Goal: Task Accomplishment & Management: Manage account settings

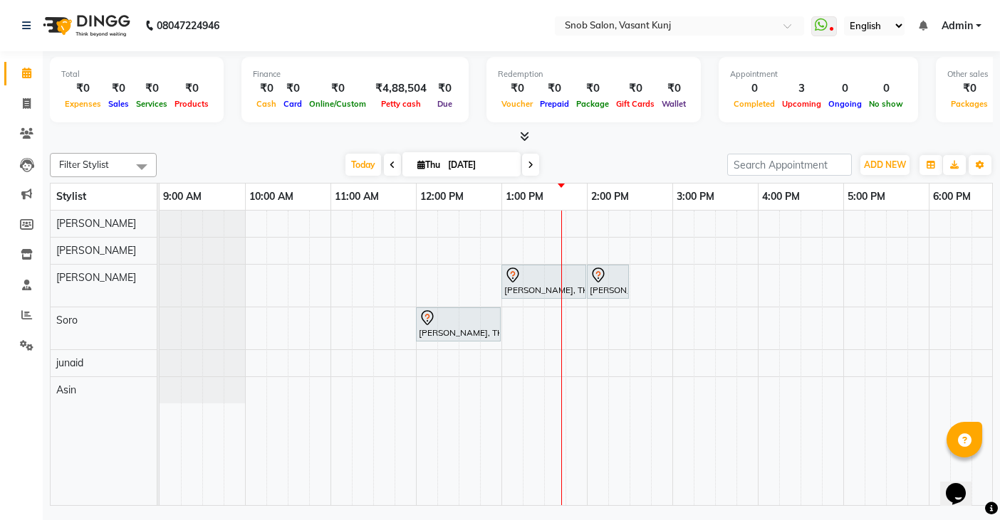
click at [377, 251] on div "[PERSON_NAME], TK01, 01:00 PM-02:00 PM, Clean Up With Silver Skills [DEMOGRAPHI…" at bounding box center [714, 358] width 1111 height 295
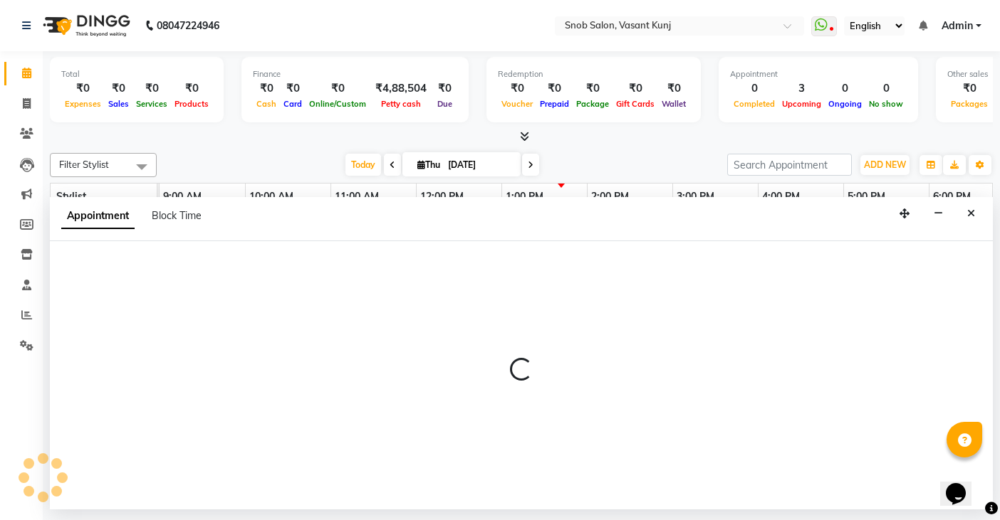
select select "60451"
select select "690"
select select "tentative"
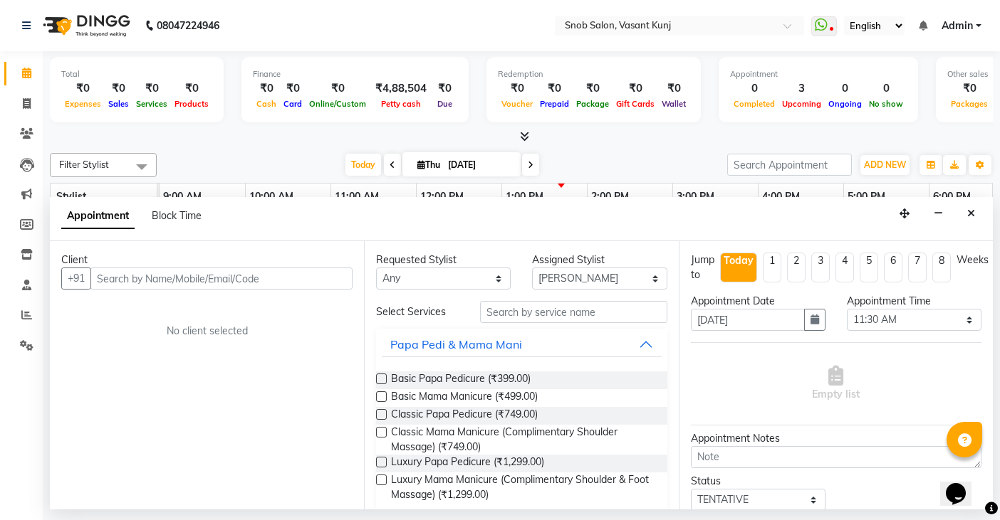
click at [315, 276] on input "text" at bounding box center [221, 279] width 262 height 22
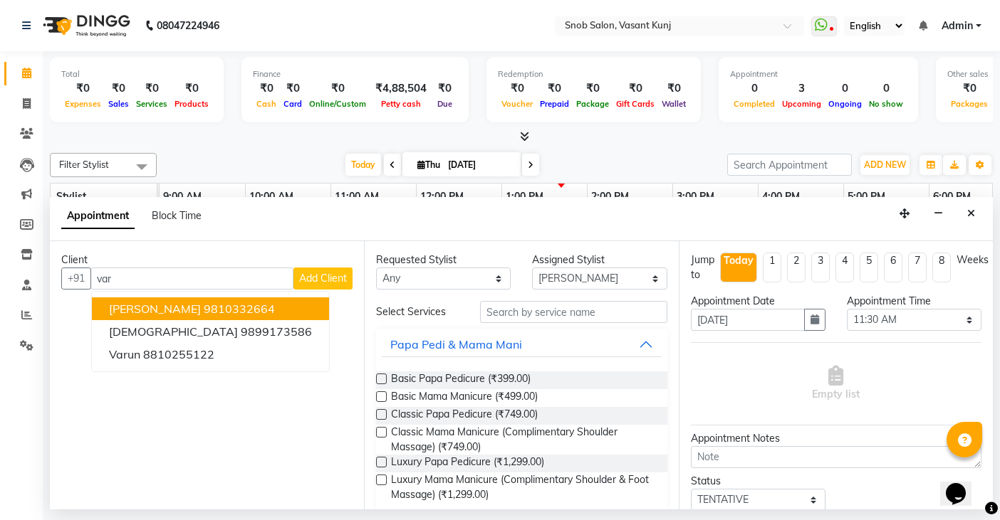
click at [249, 309] on ngb-highlight "9810332664" at bounding box center [239, 309] width 71 height 14
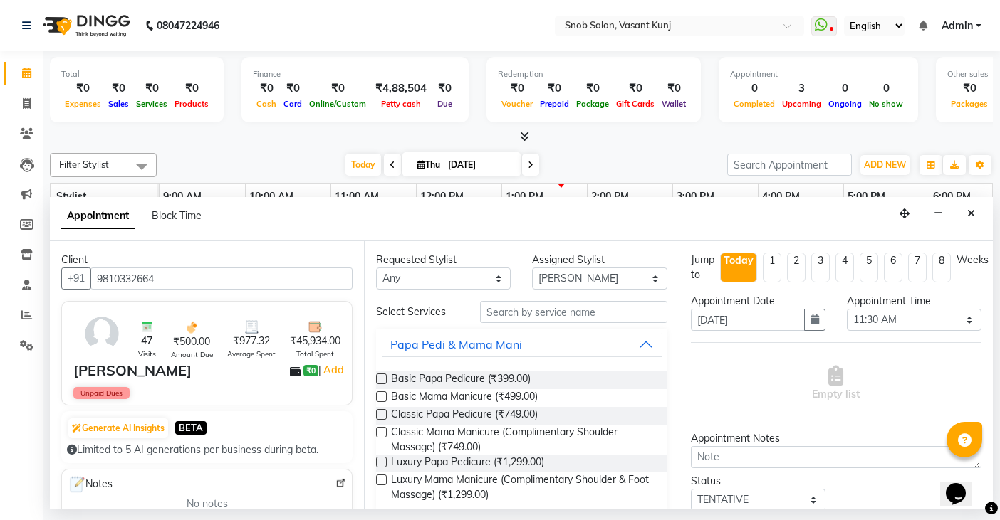
type input "9810332664"
click at [587, 314] on input "text" at bounding box center [573, 312] width 187 height 22
click at [503, 379] on span "Basic Papa Pedicure (₹399.00)" at bounding box center [461, 381] width 140 height 18
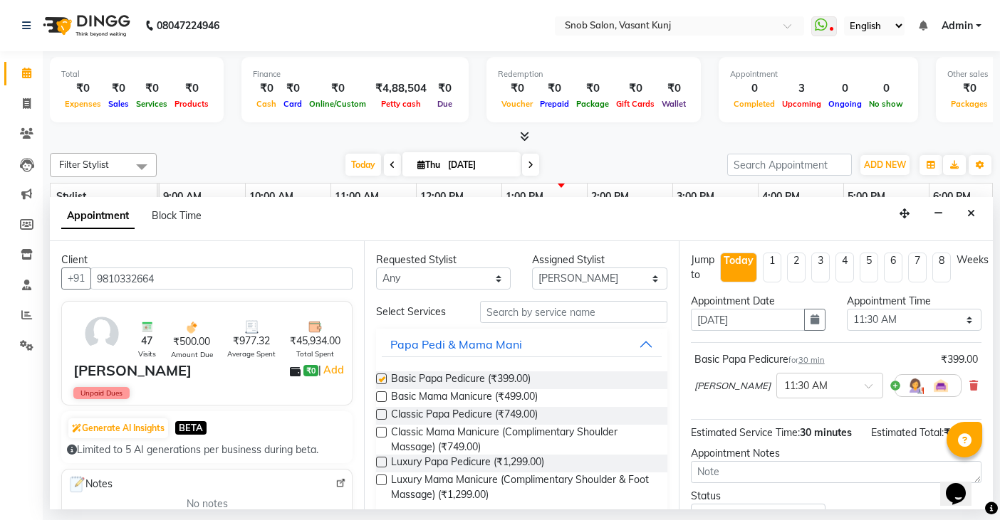
checkbox input "false"
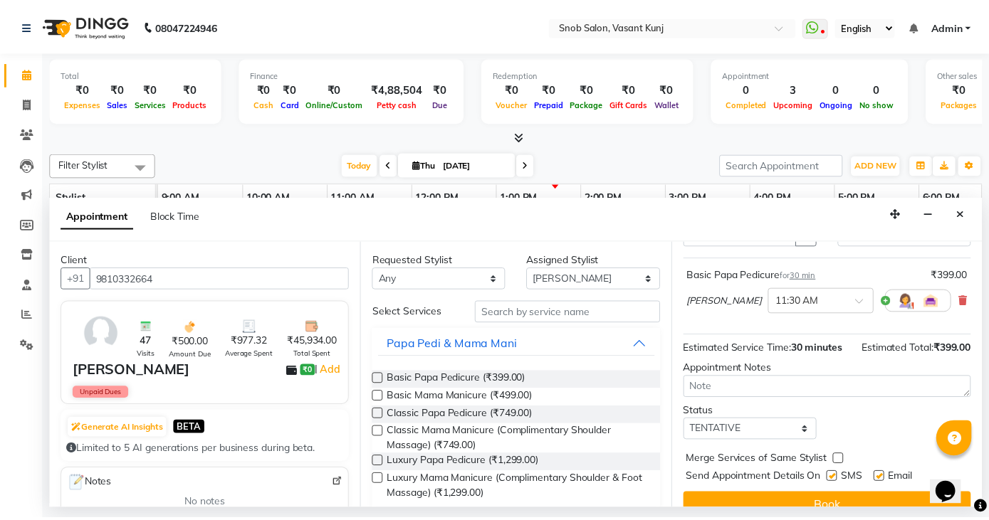
scroll to position [108, 0]
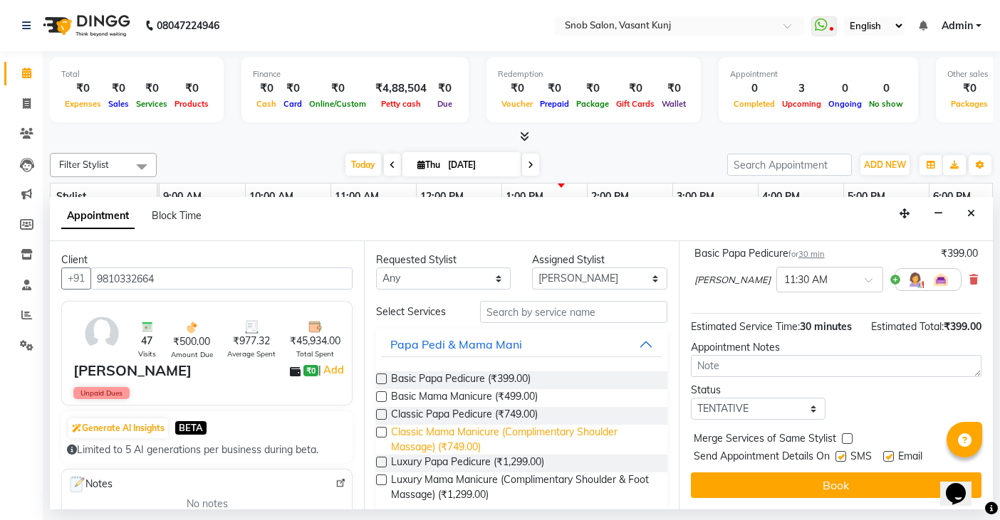
drag, startPoint x: 791, startPoint y: 491, endPoint x: 626, endPoint y: 425, distance: 177.7
click at [787, 490] on button "Book" at bounding box center [836, 486] width 290 height 26
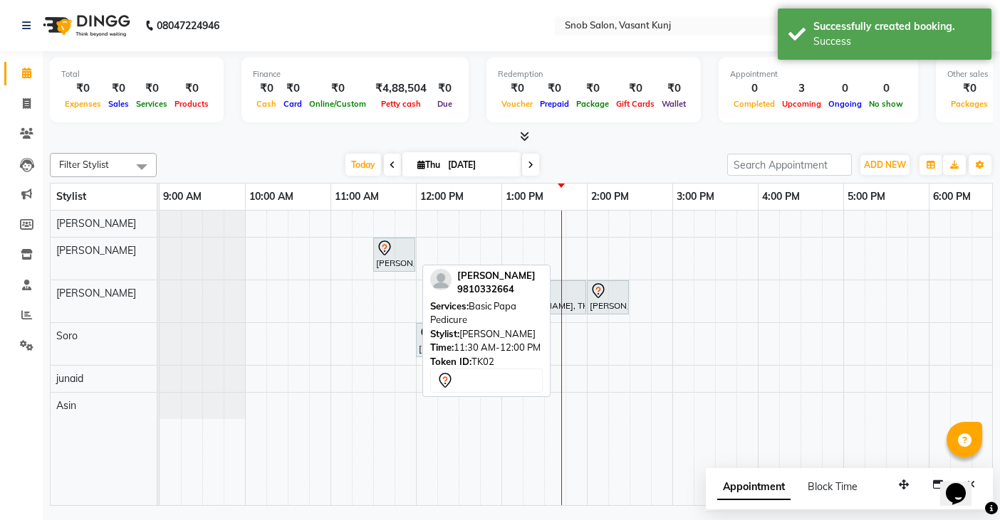
click at [382, 256] on icon at bounding box center [384, 248] width 17 height 17
select select "7"
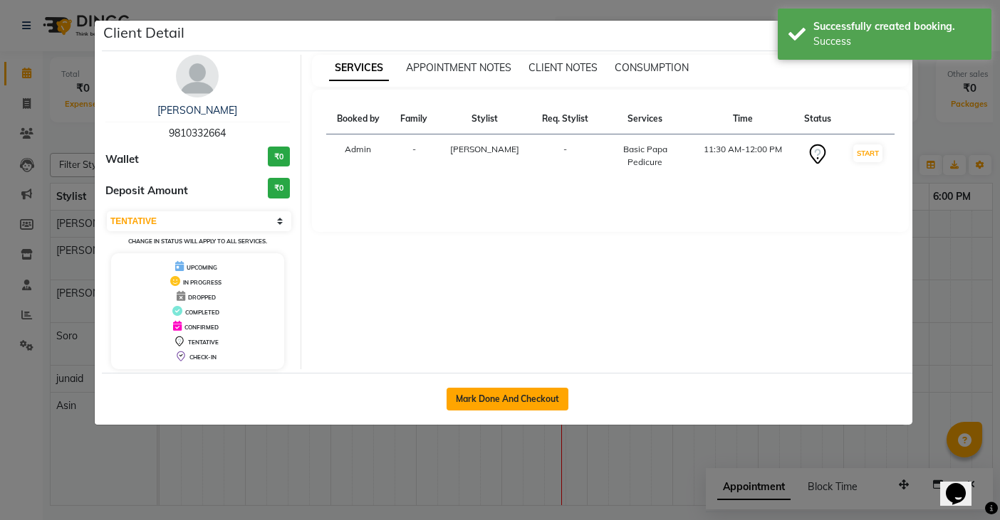
drag, startPoint x: 498, startPoint y: 407, endPoint x: 498, endPoint y: 398, distance: 8.5
click at [498, 403] on button "Mark Done And Checkout" at bounding box center [507, 399] width 122 height 23
select select "service"
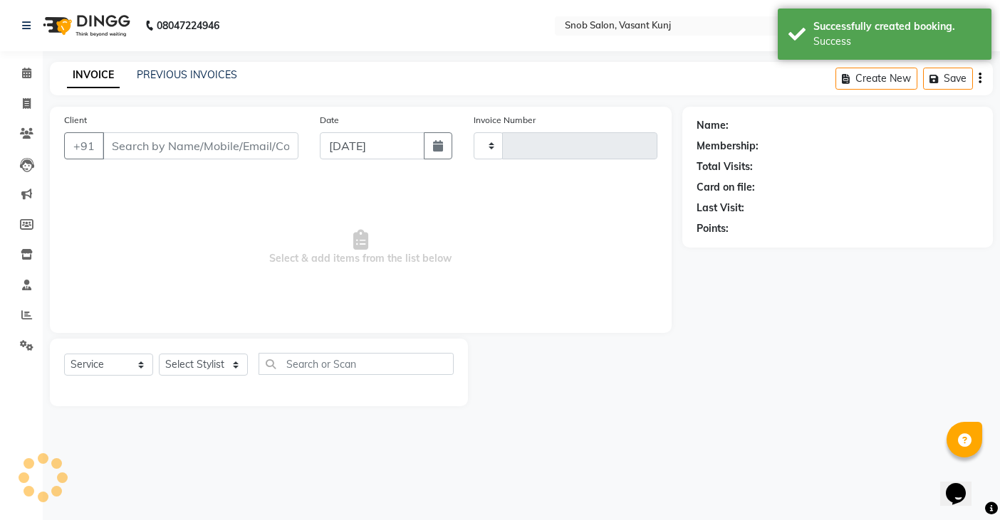
type input "0700"
select select "7175"
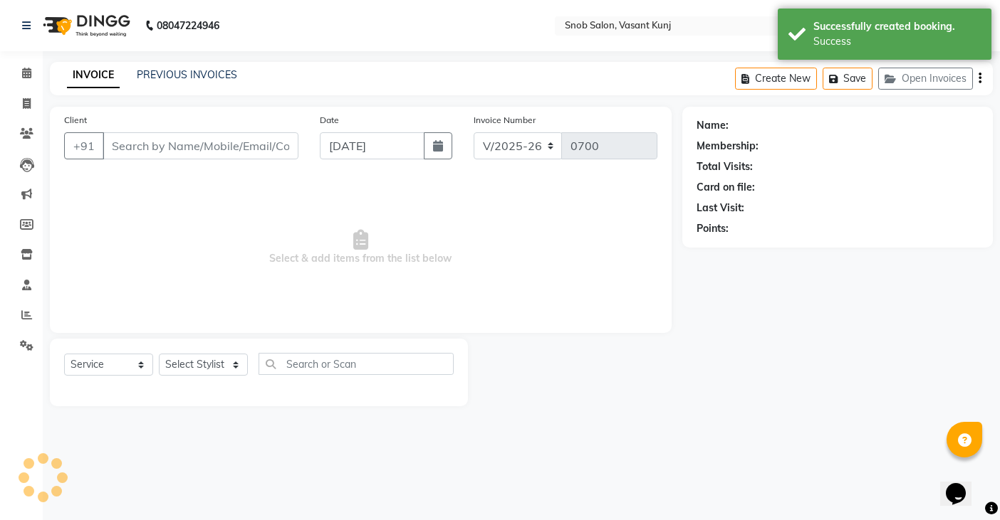
type input "9810332664"
select select "60451"
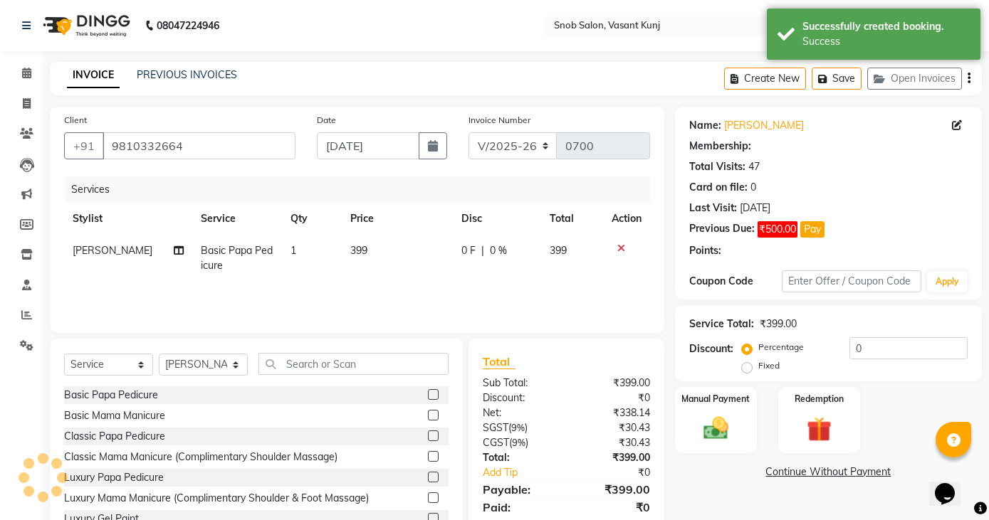
select select "1: Object"
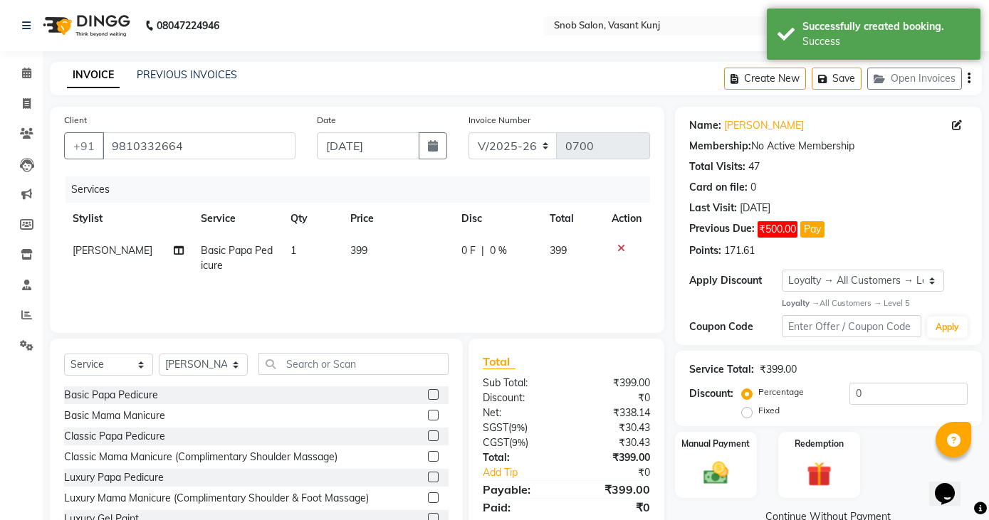
click at [365, 254] on td "399" at bounding box center [397, 258] width 111 height 47
select select "60451"
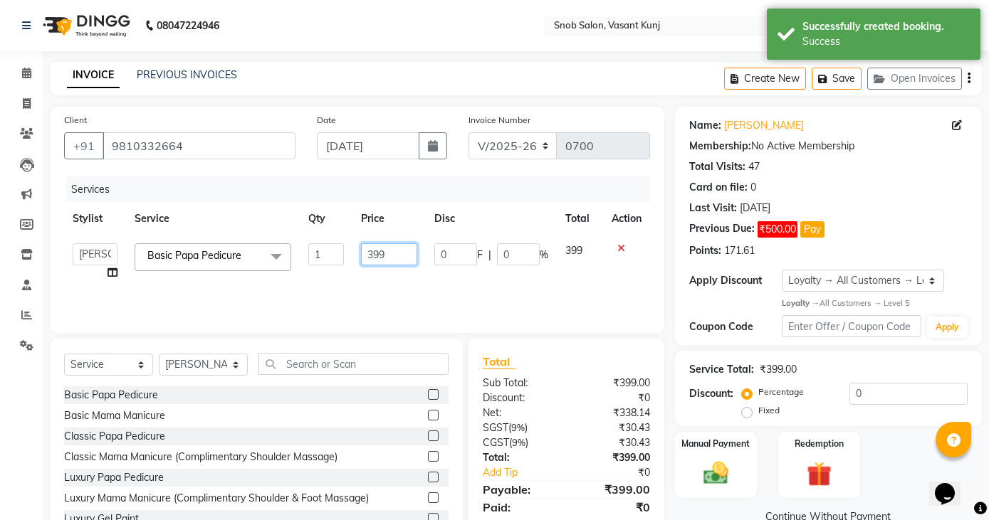
click at [397, 258] on input "399" at bounding box center [389, 254] width 56 height 22
type input "3"
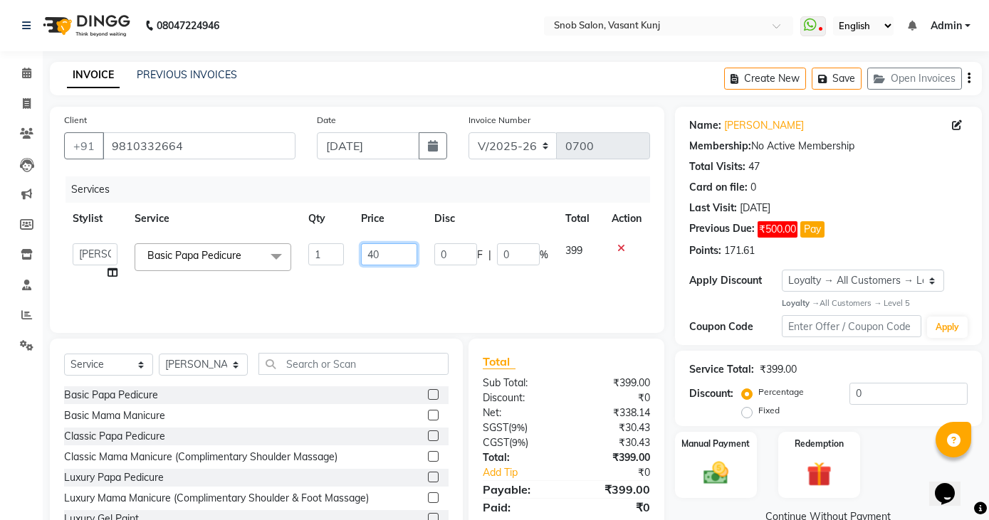
type input "400"
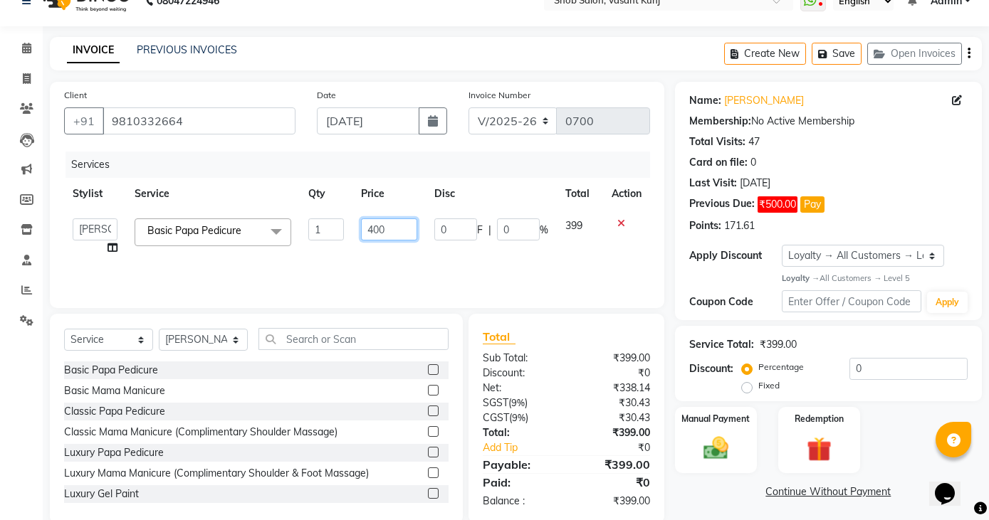
scroll to position [50, 0]
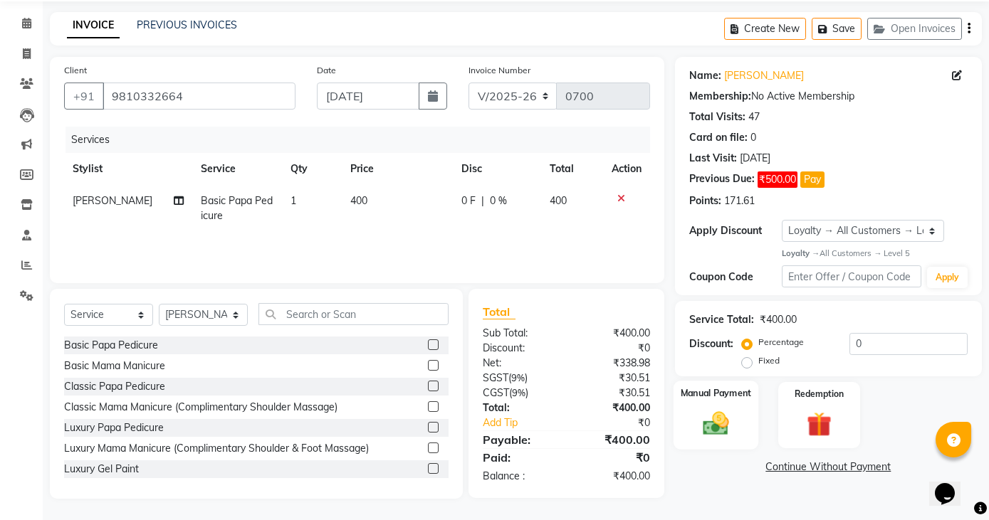
click at [723, 426] on img at bounding box center [716, 424] width 42 height 30
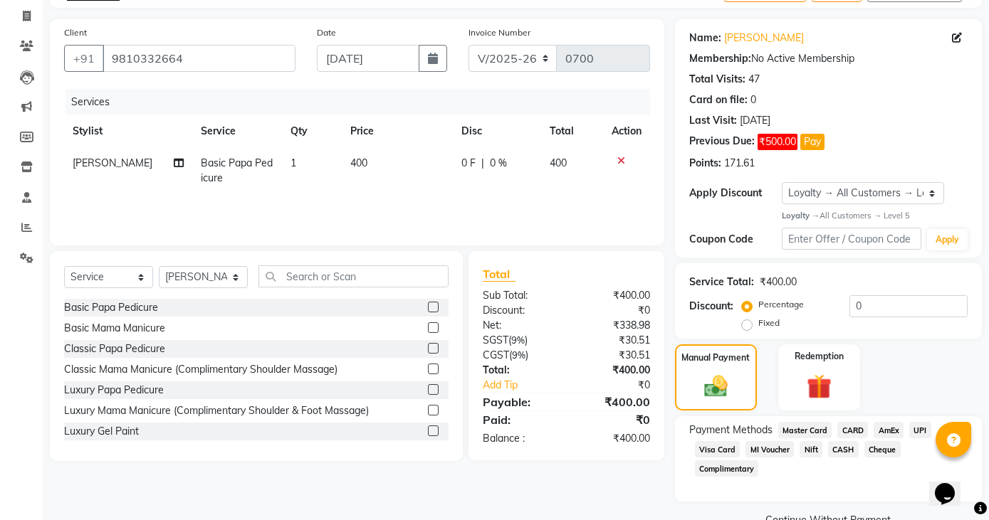
scroll to position [120, 0]
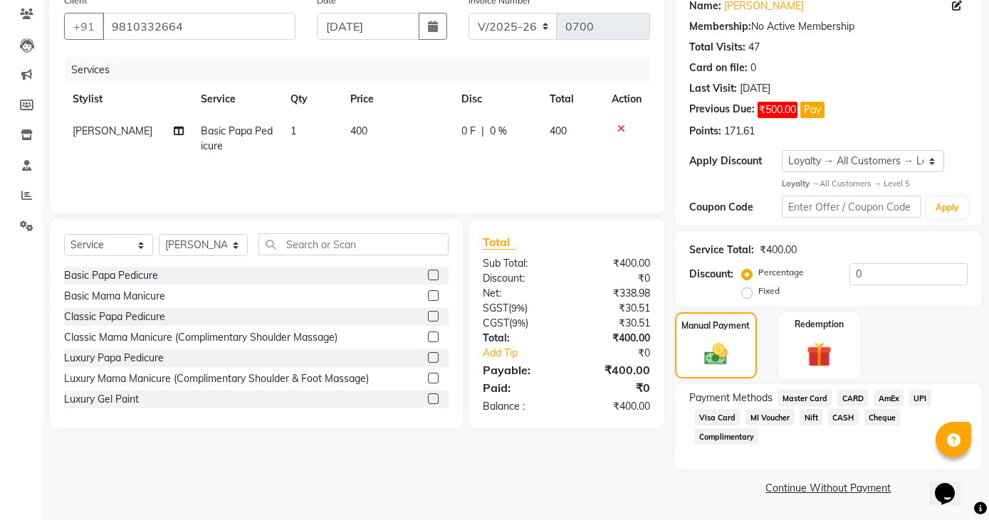
click at [918, 400] on span "UPI" at bounding box center [920, 398] width 22 height 16
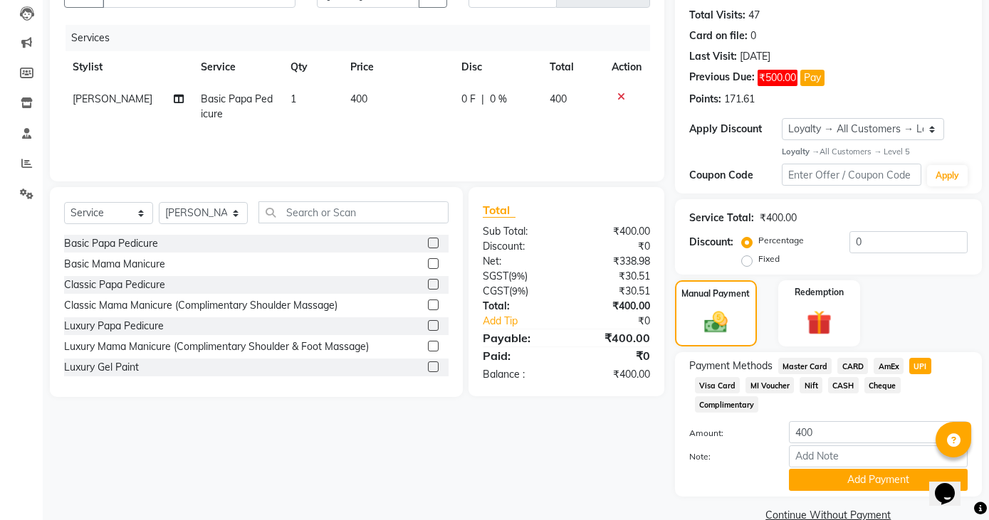
scroll to position [179, 0]
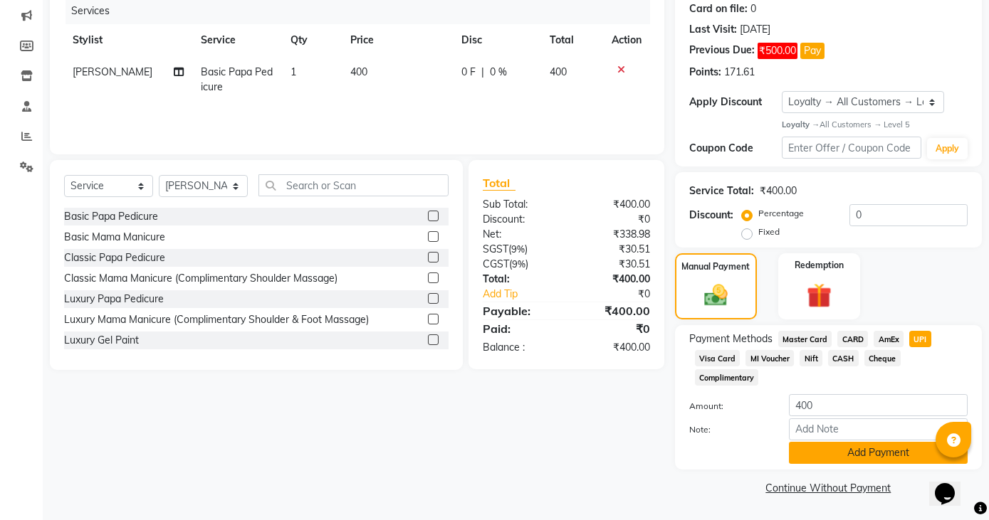
click at [896, 461] on button "Add Payment" at bounding box center [878, 453] width 179 height 22
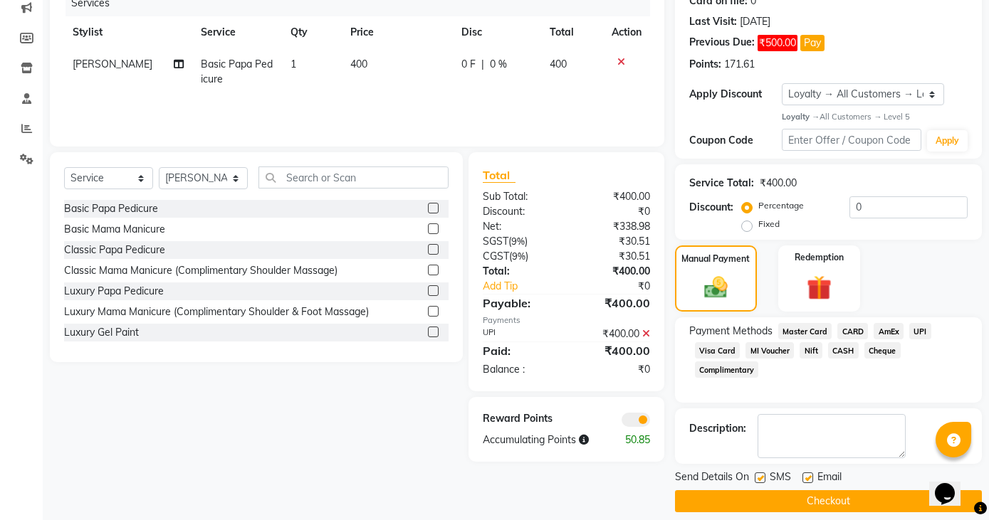
scroll to position [200, 0]
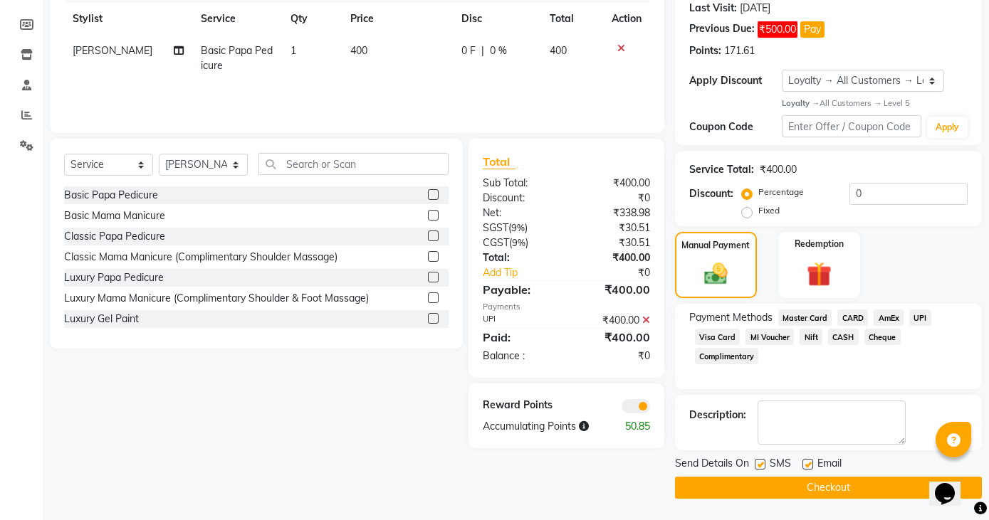
click at [879, 493] on button "Checkout" at bounding box center [828, 488] width 307 height 22
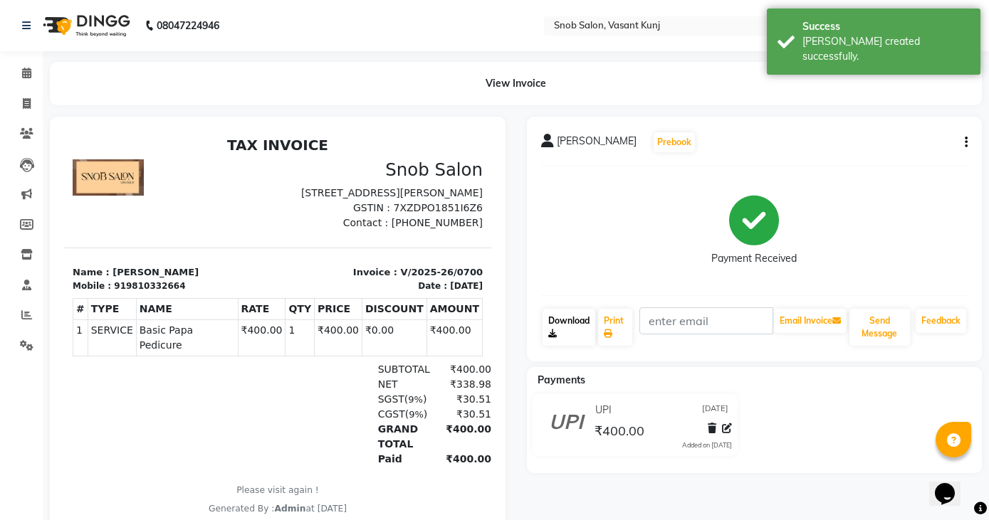
click at [574, 327] on link "Download" at bounding box center [568, 327] width 53 height 37
drag, startPoint x: 23, startPoint y: 75, endPoint x: 37, endPoint y: 83, distance: 15.6
click at [24, 76] on icon at bounding box center [26, 73] width 9 height 11
